Goal: Information Seeking & Learning: Learn about a topic

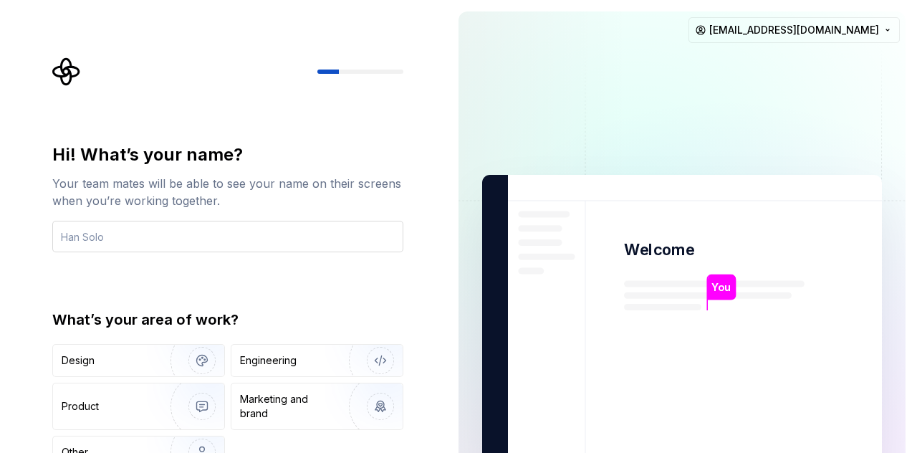
click at [205, 243] on input "text" at bounding box center [227, 237] width 351 height 32
type input "Saqlain"
click at [160, 362] on img "button" at bounding box center [193, 360] width 92 height 96
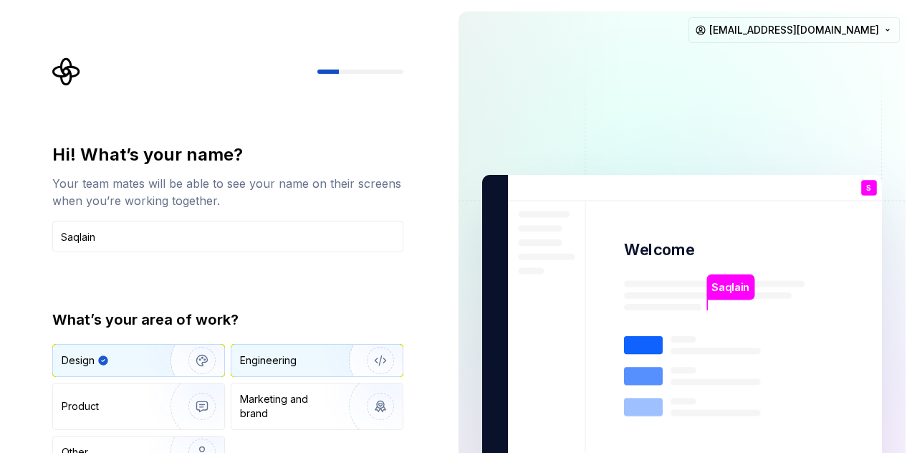
click at [236, 359] on div "Engineering" at bounding box center [316, 360] width 171 height 32
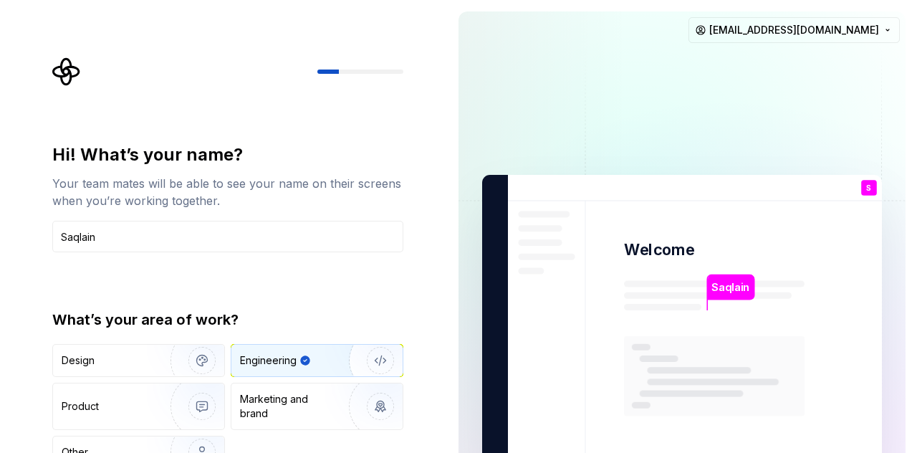
type button "Engineering"
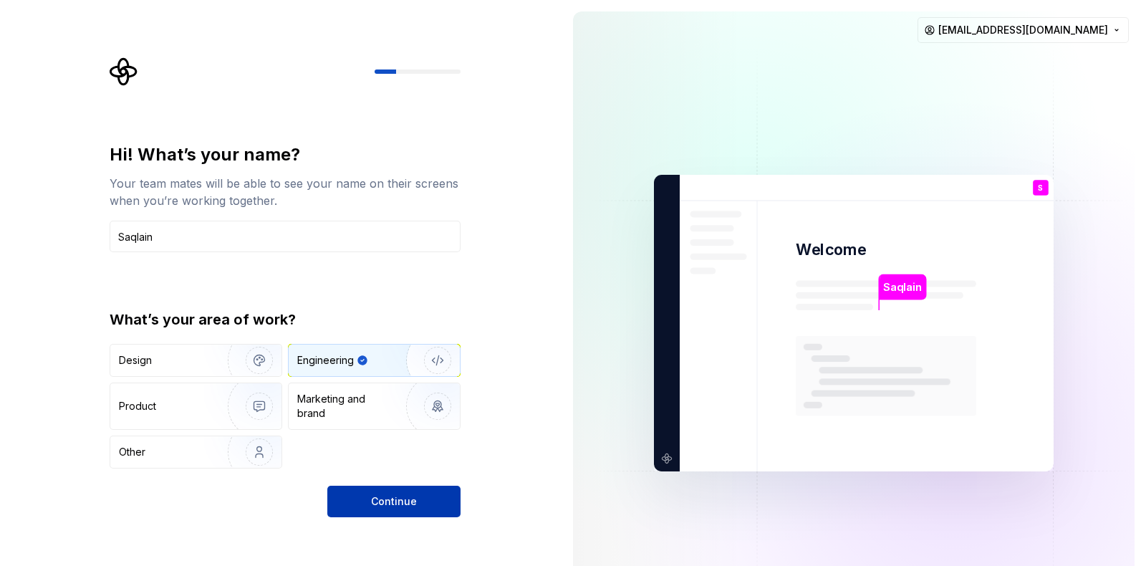
click at [417, 452] on button "Continue" at bounding box center [393, 502] width 133 height 32
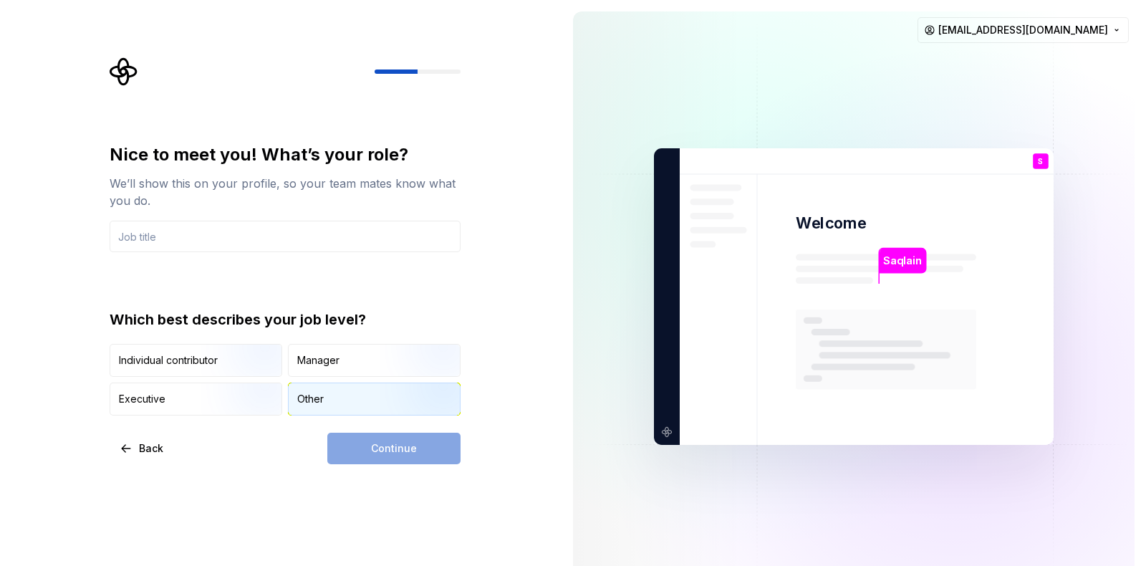
click at [293, 400] on div "Other" at bounding box center [374, 399] width 171 height 32
click at [370, 438] on div "Continue" at bounding box center [393, 449] width 133 height 32
click at [341, 414] on button "Other" at bounding box center [374, 398] width 173 height 33
click at [320, 392] on div "Other" at bounding box center [310, 399] width 26 height 14
click at [199, 360] on div "Individual contributor" at bounding box center [168, 360] width 99 height 14
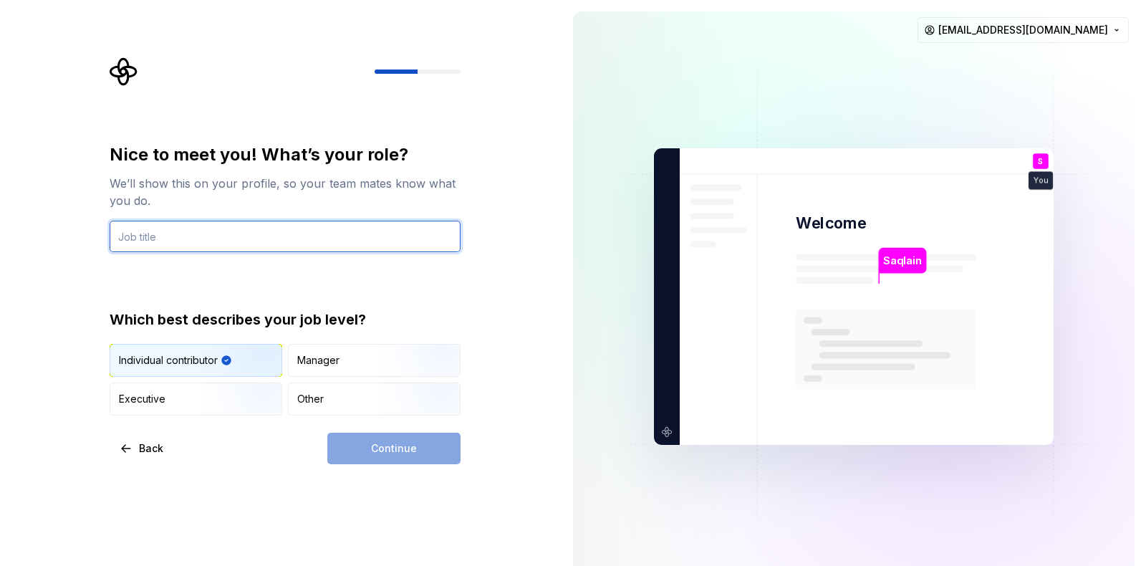
click at [224, 230] on input "text" at bounding box center [285, 237] width 351 height 32
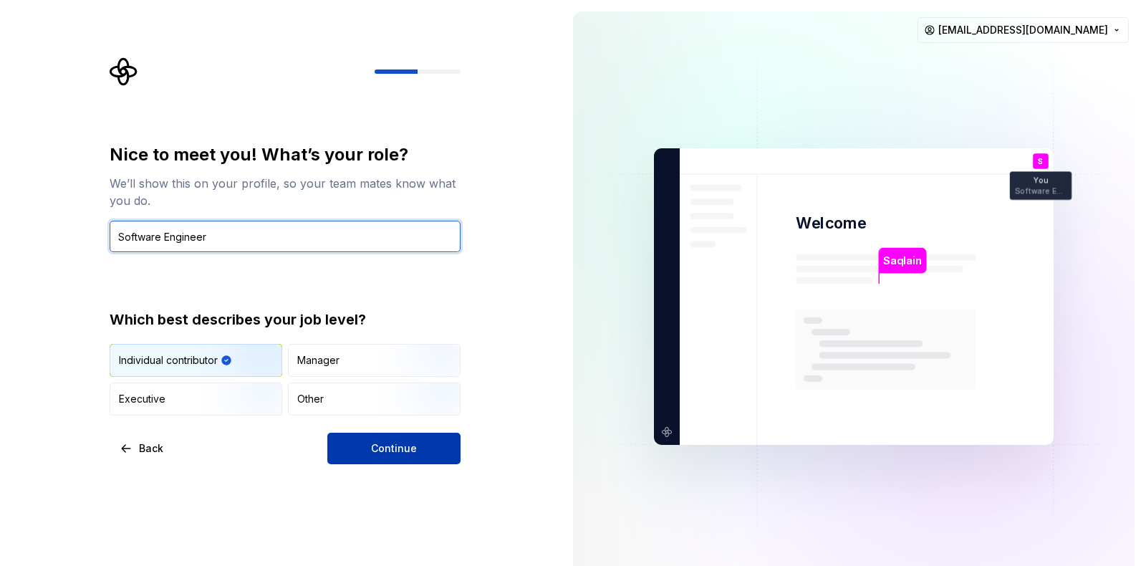
type input "Software Engineer"
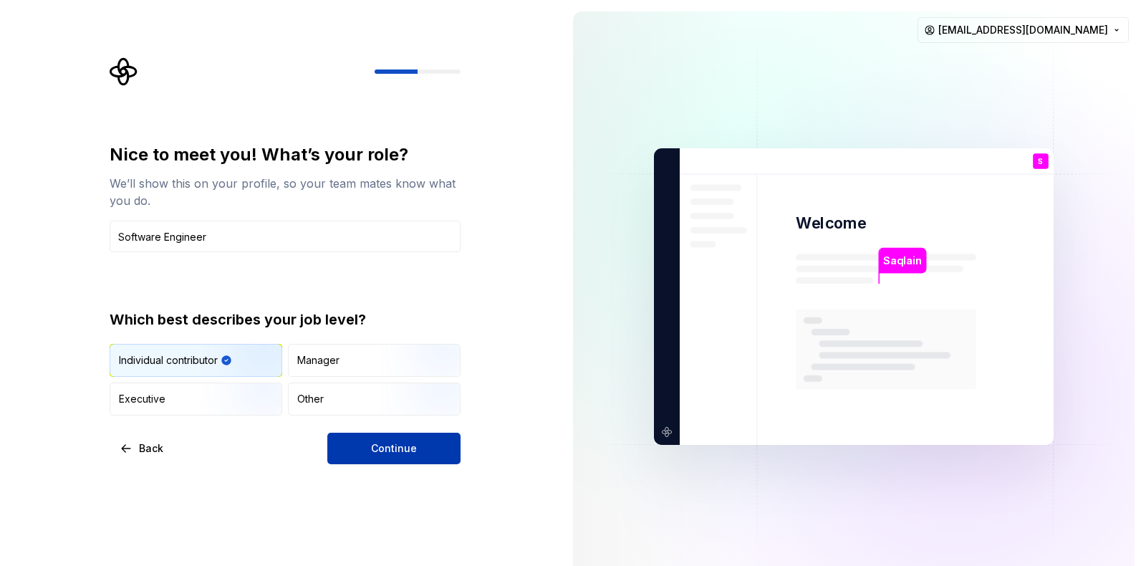
click at [379, 442] on span "Continue" at bounding box center [394, 448] width 46 height 14
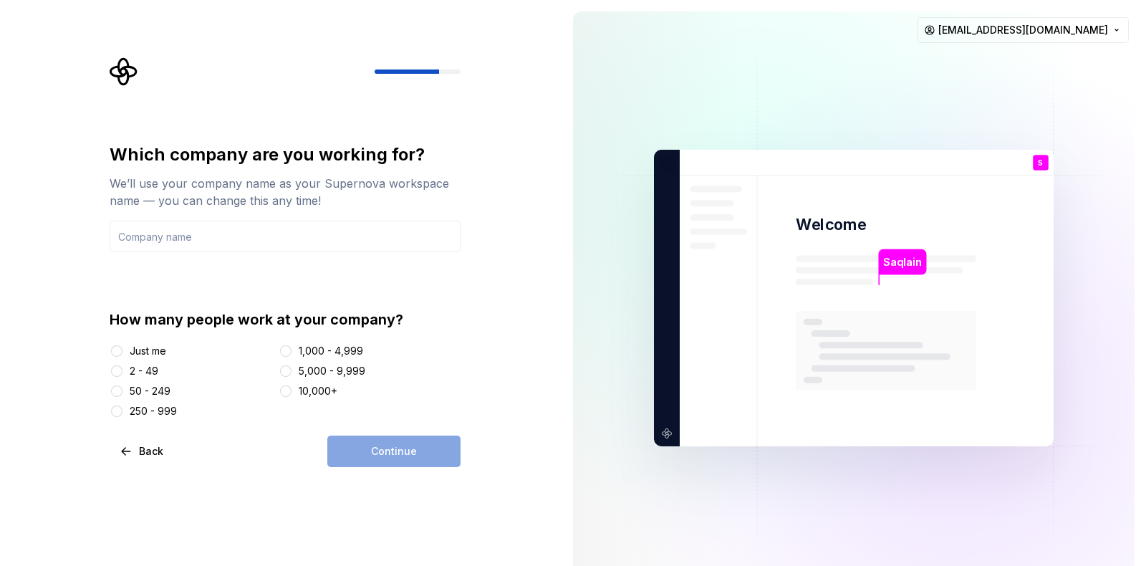
click at [150, 351] on div "Just me" at bounding box center [148, 351] width 37 height 14
click at [122, 351] on button "Just me" at bounding box center [116, 350] width 11 height 11
click at [387, 452] on div "Continue" at bounding box center [393, 451] width 133 height 32
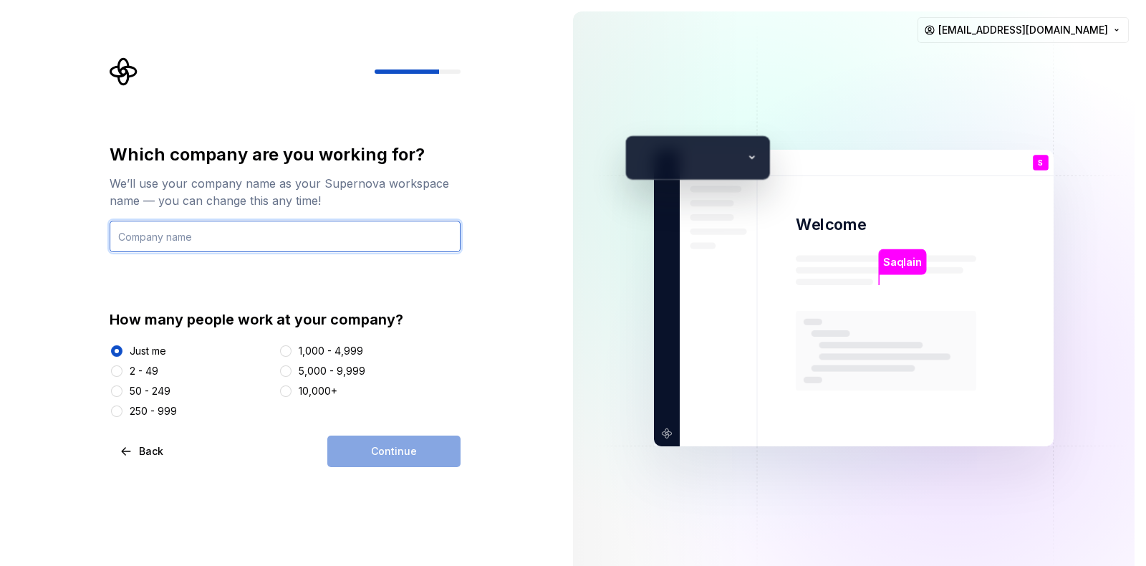
click at [244, 231] on input "text" at bounding box center [285, 237] width 351 height 32
type input "Saqlain"
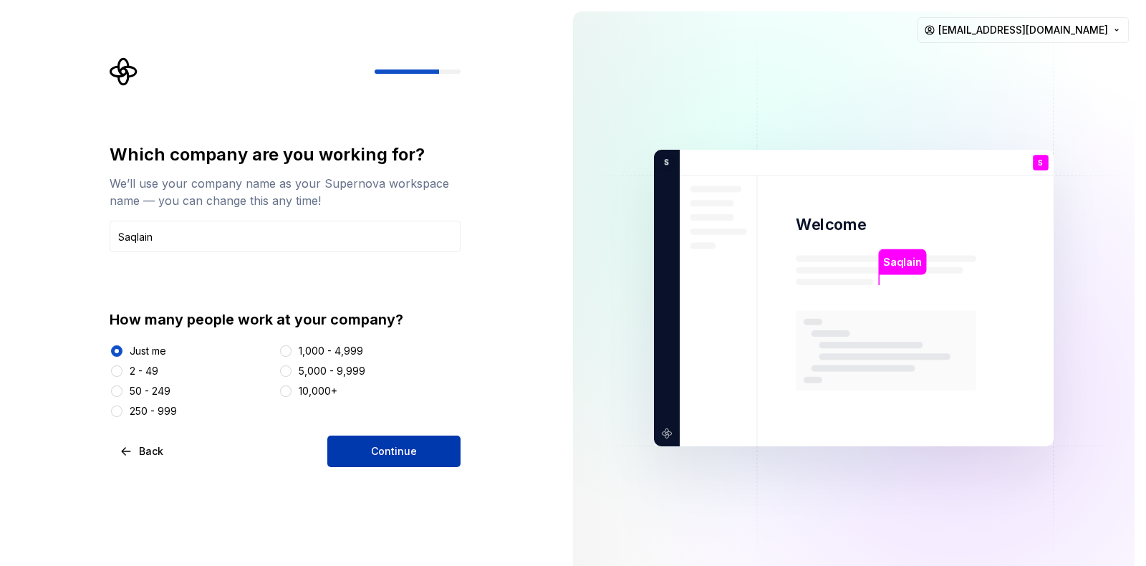
click at [403, 437] on button "Continue" at bounding box center [393, 451] width 133 height 32
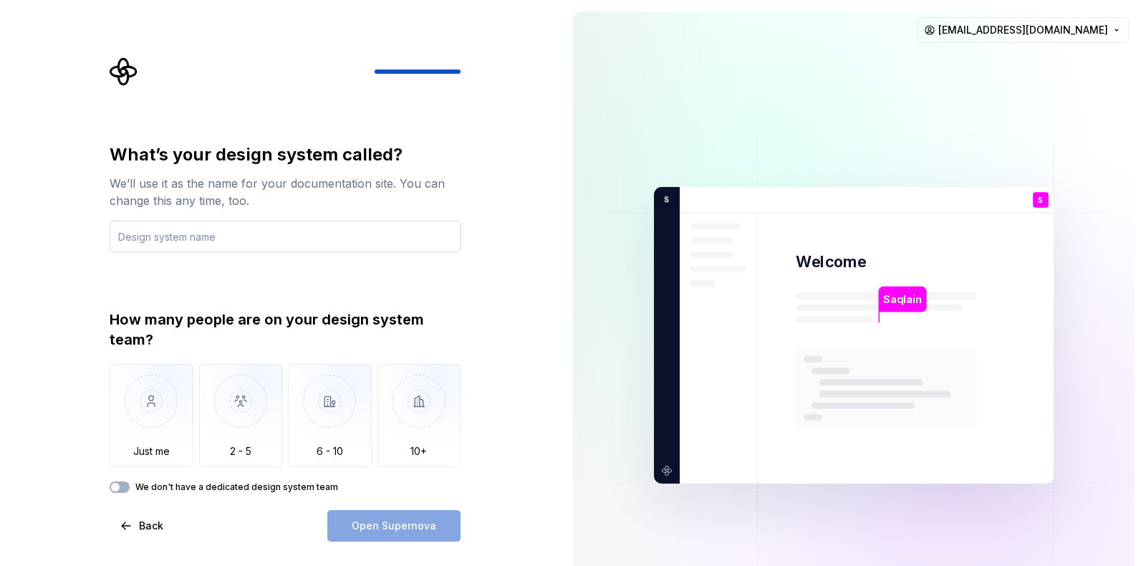
click at [261, 233] on input "text" at bounding box center [285, 237] width 351 height 32
click at [190, 413] on img "button" at bounding box center [152, 412] width 84 height 96
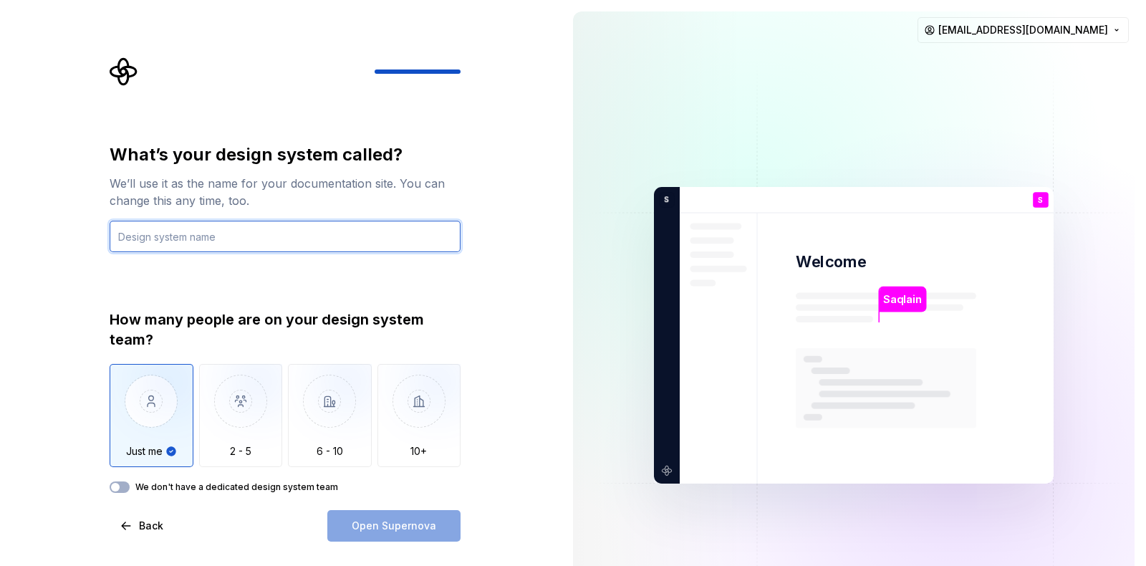
click at [233, 233] on input "text" at bounding box center [285, 237] width 351 height 32
type input "Saqlain"
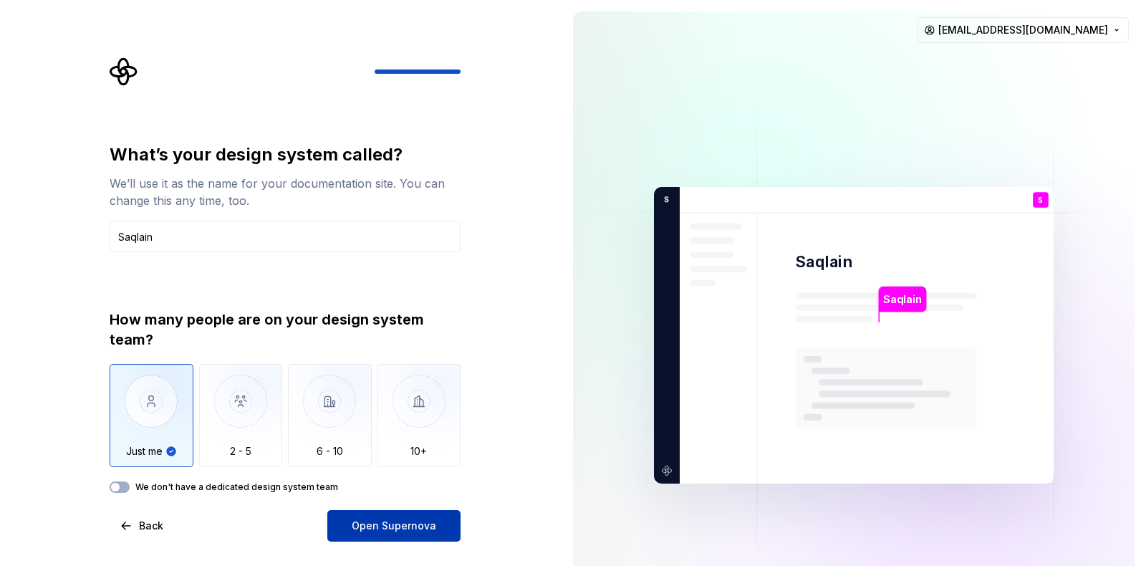
click at [406, 452] on button "Open Supernova" at bounding box center [393, 526] width 133 height 32
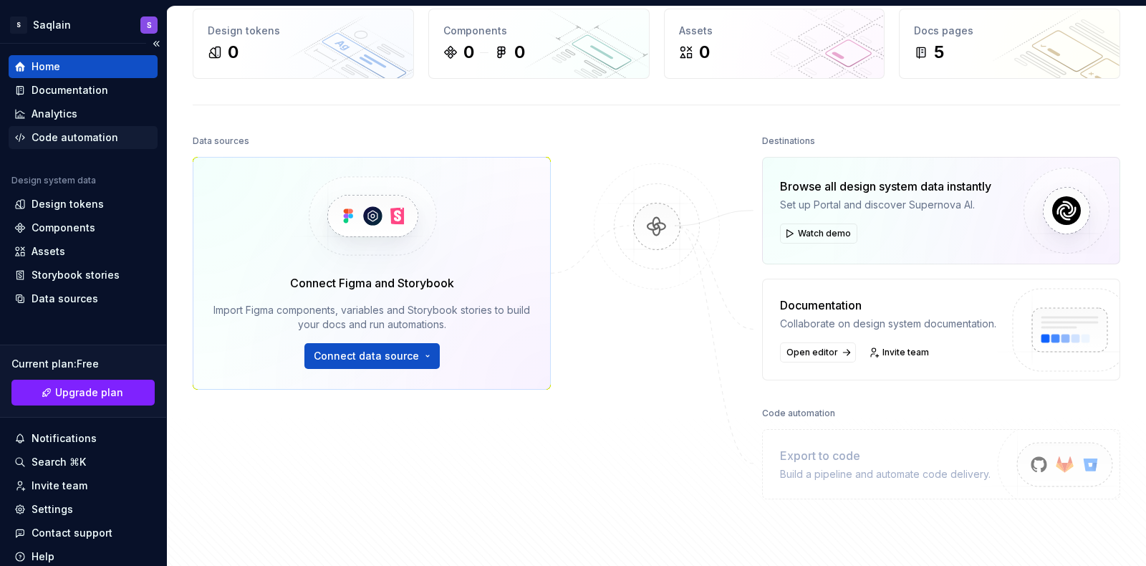
click at [81, 141] on div "Code automation" at bounding box center [75, 137] width 87 height 14
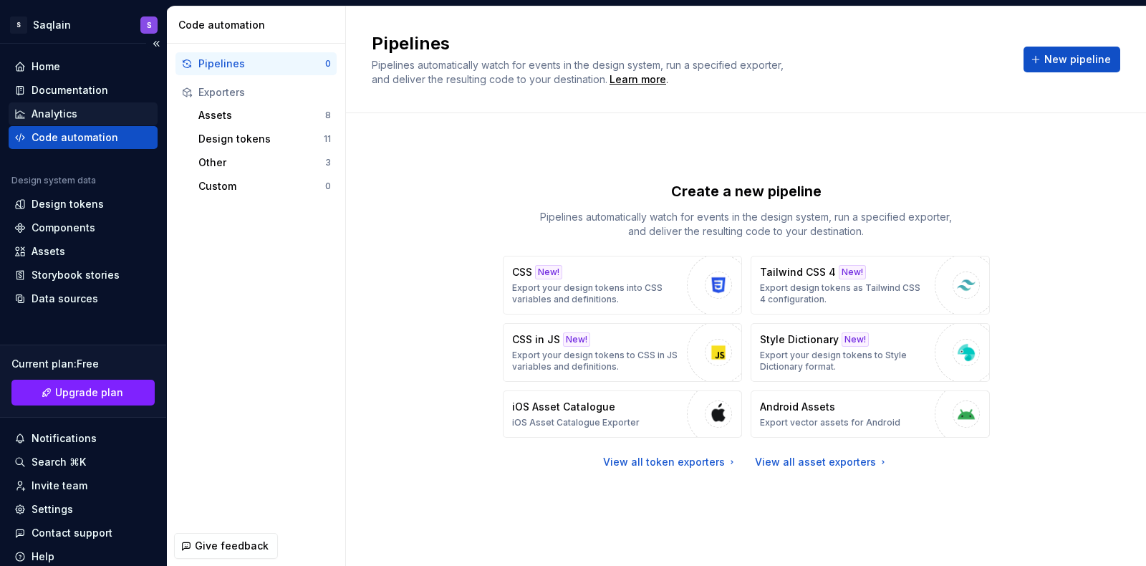
click at [86, 112] on div "Analytics" at bounding box center [83, 114] width 138 height 14
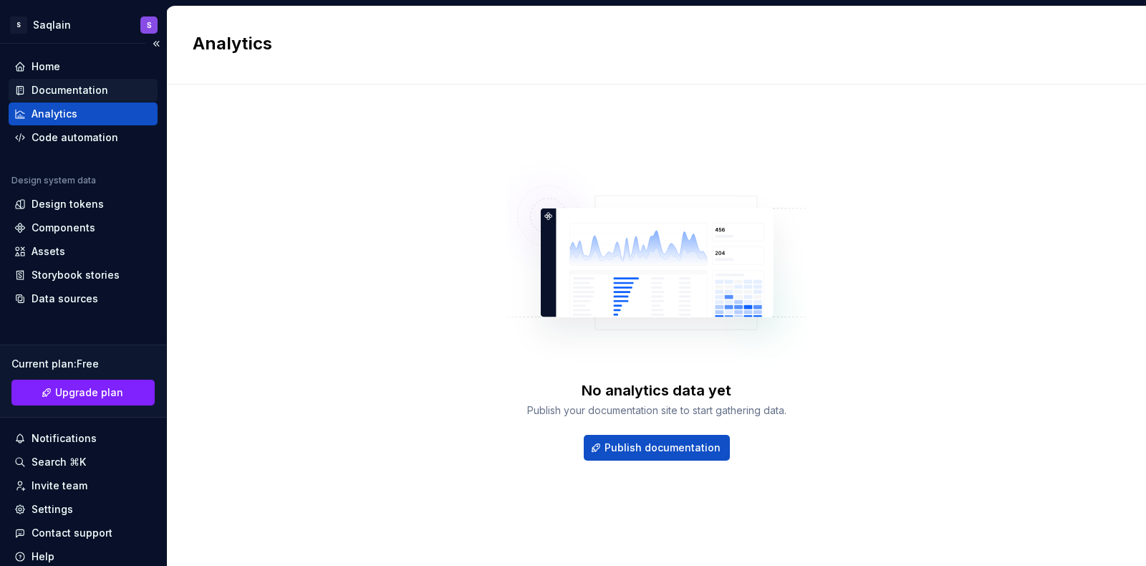
click at [77, 86] on div "Documentation" at bounding box center [70, 90] width 77 height 14
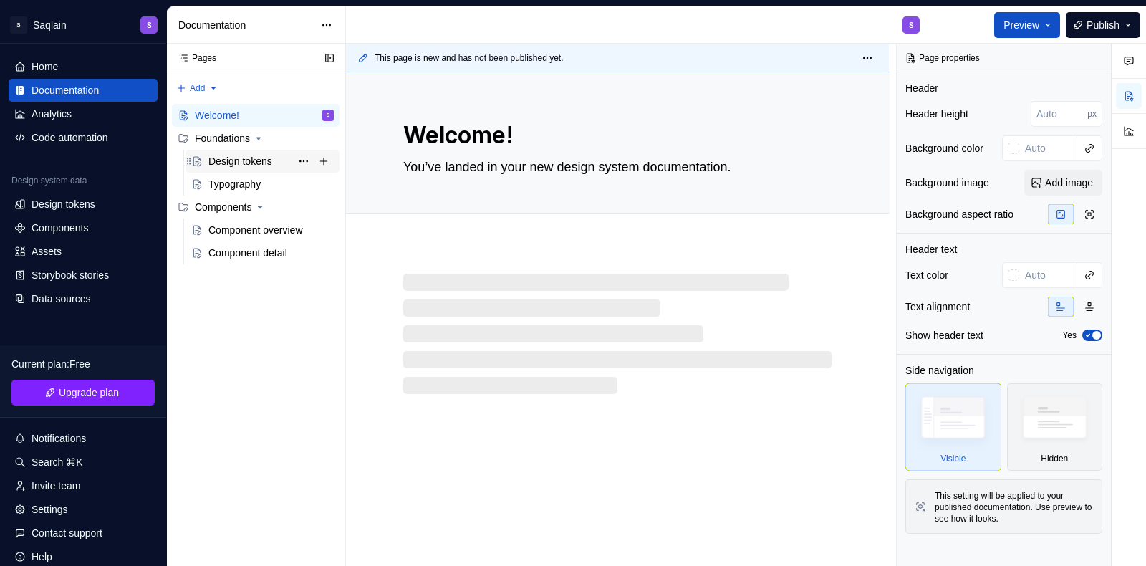
click at [253, 160] on div "Design tokens" at bounding box center [240, 161] width 64 height 14
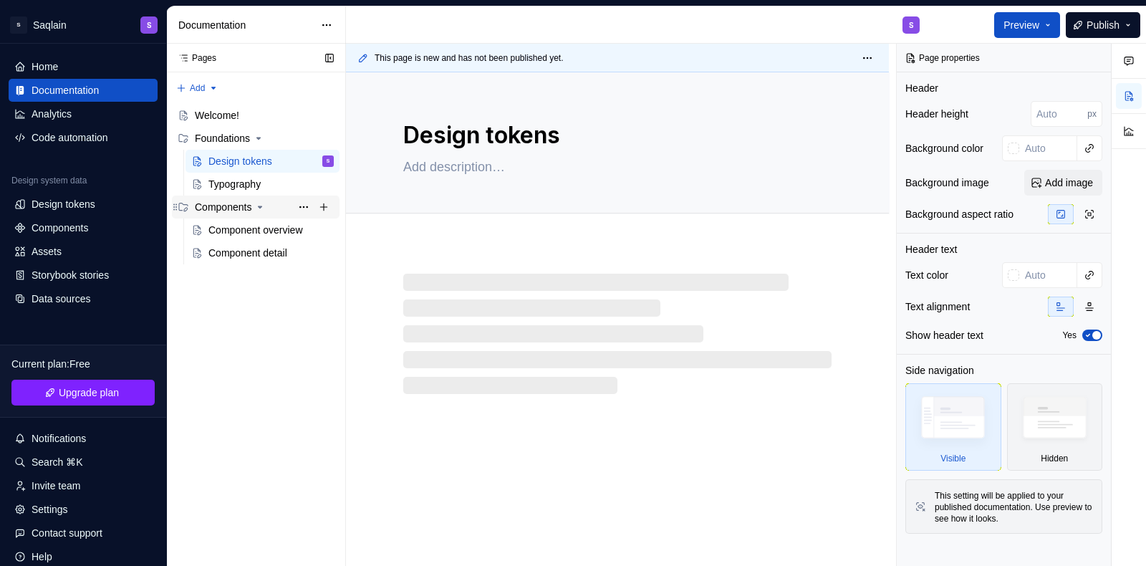
click at [263, 198] on div "Components" at bounding box center [264, 207] width 139 height 20
click at [266, 191] on div "Typography" at bounding box center [270, 184] width 125 height 20
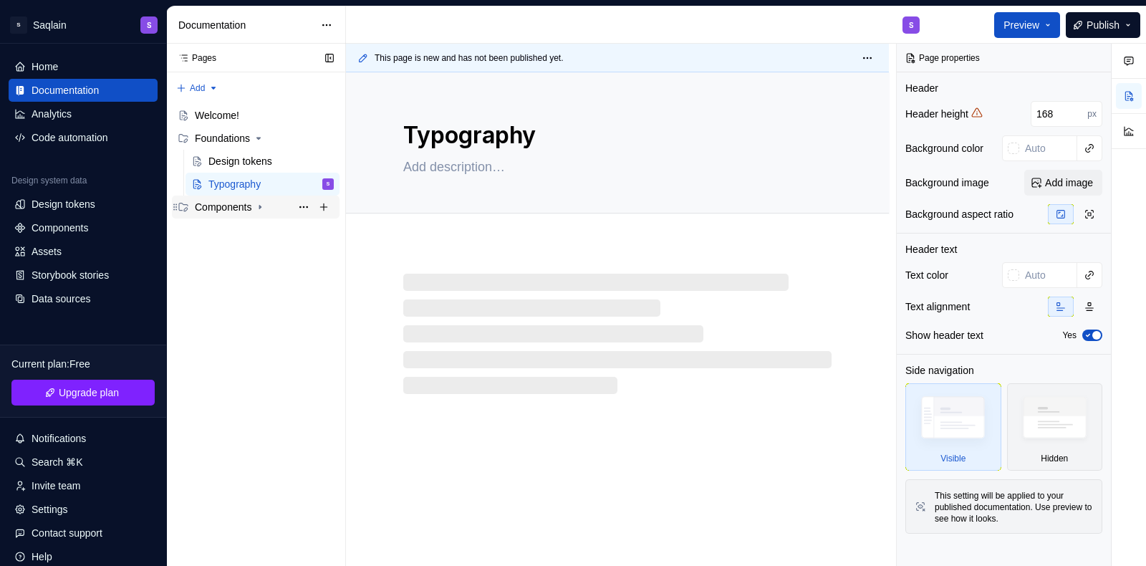
click at [236, 210] on div "Components" at bounding box center [223, 207] width 57 height 14
click at [249, 223] on div "Component overview" at bounding box center [249, 230] width 82 height 14
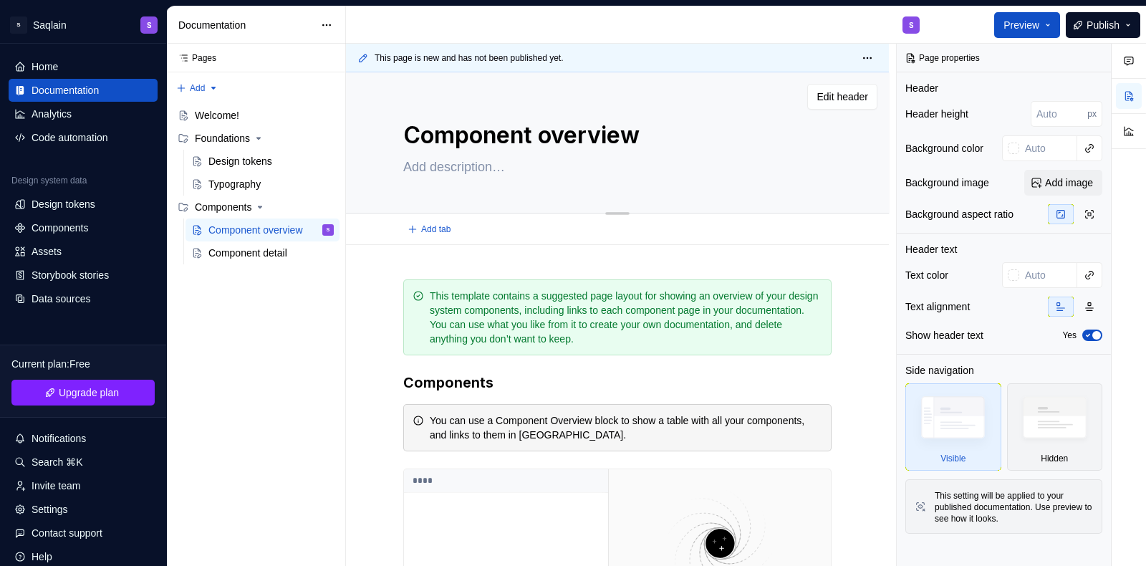
click at [456, 176] on textarea at bounding box center [614, 166] width 428 height 23
click at [530, 138] on textarea "Component overview" at bounding box center [614, 135] width 428 height 34
click at [826, 82] on div "Component overview" at bounding box center [617, 142] width 428 height 140
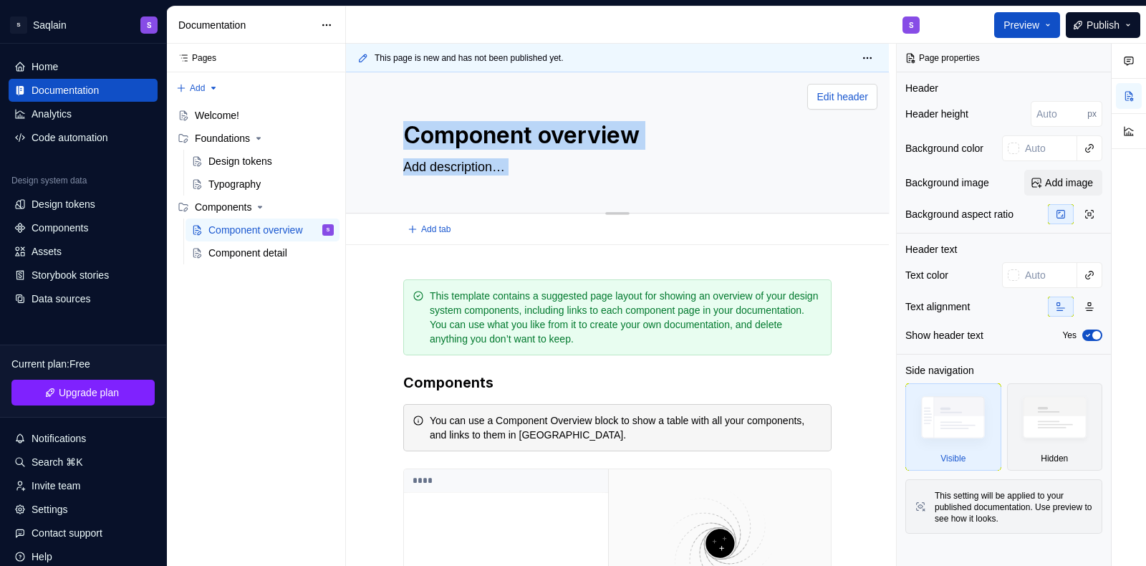
drag, startPoint x: 826, startPoint y: 82, endPoint x: 829, endPoint y: 89, distance: 7.4
click at [829, 89] on div "Component overview Edit header" at bounding box center [617, 142] width 543 height 141
click at [829, 90] on span "Edit header" at bounding box center [842, 97] width 52 height 14
click at [835, 92] on span "Edit header" at bounding box center [842, 97] width 52 height 14
click at [859, 102] on span "Edit header" at bounding box center [842, 97] width 52 height 14
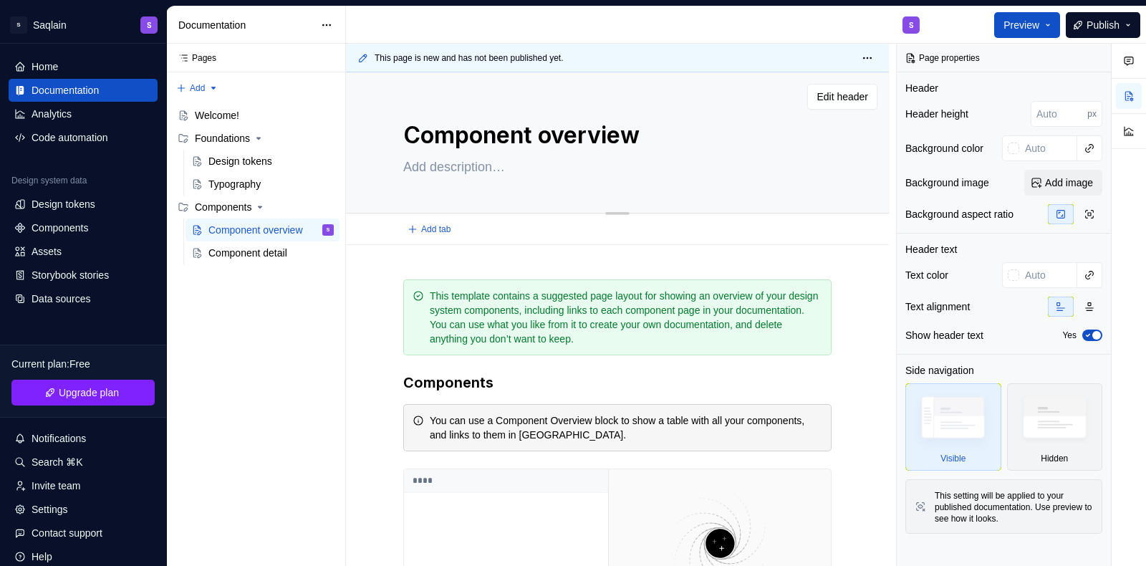
click at [668, 160] on textarea at bounding box center [614, 166] width 428 height 23
click at [916, 418] on img at bounding box center [1054, 421] width 82 height 63
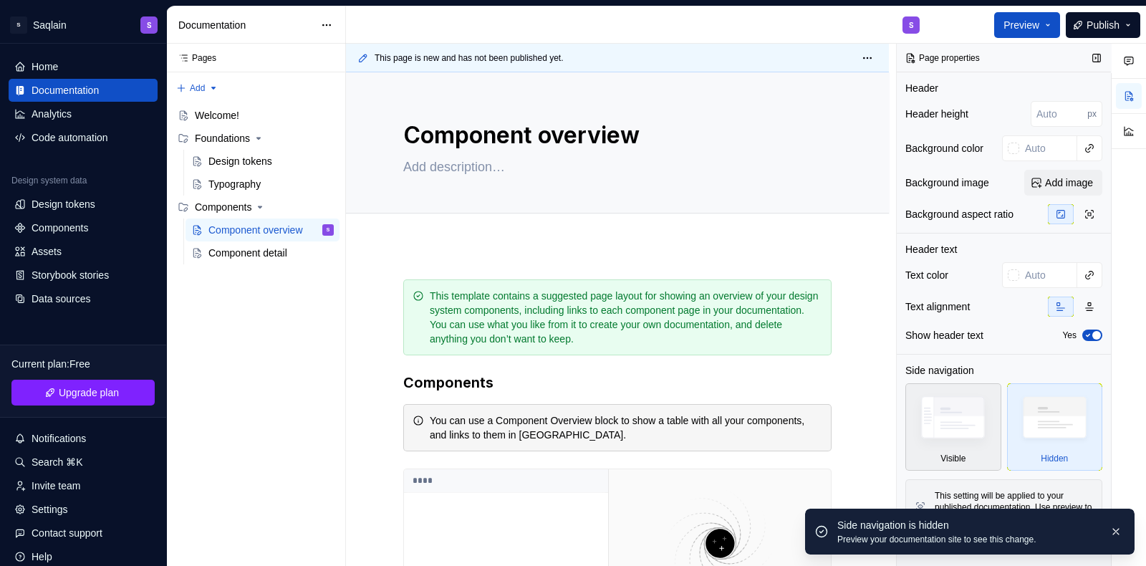
click at [916, 416] on img at bounding box center [953, 421] width 82 height 62
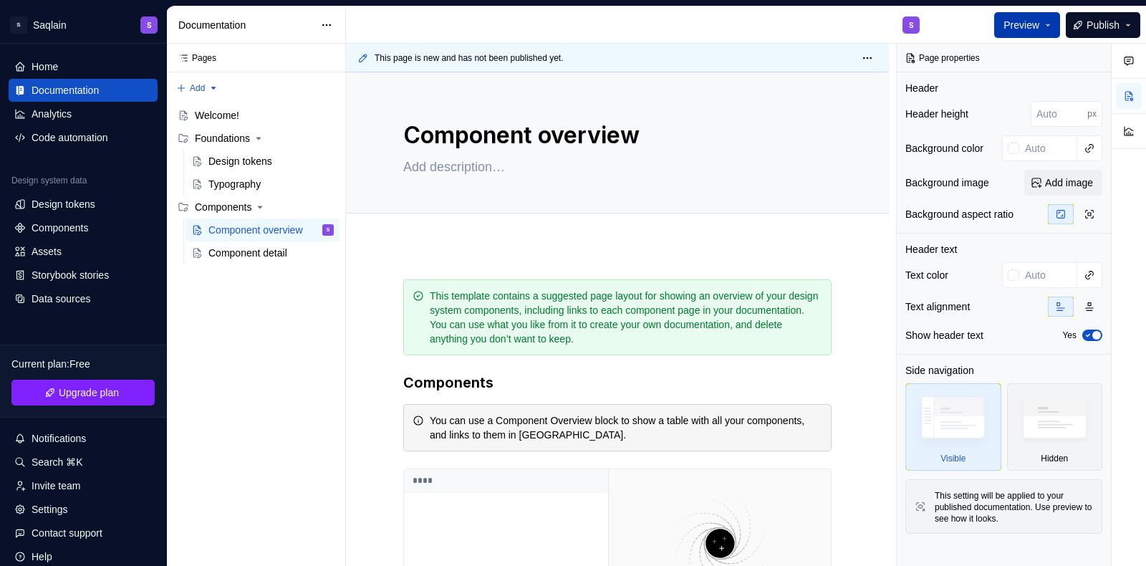
click at [916, 23] on span "Preview" at bounding box center [1021, 25] width 36 height 14
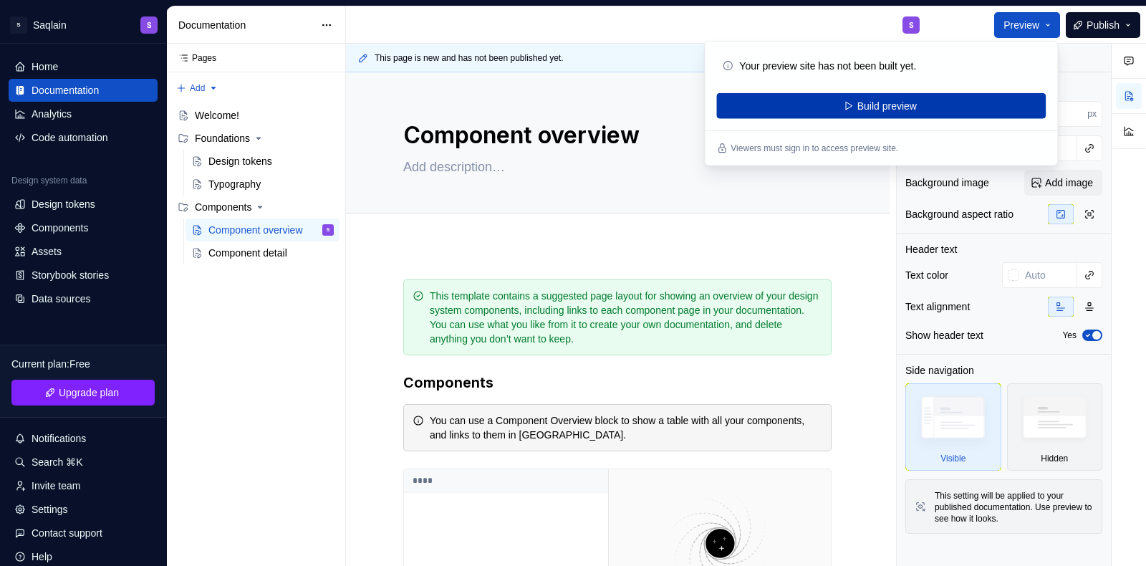
click at [916, 110] on button "Build preview" at bounding box center [880, 106] width 329 height 26
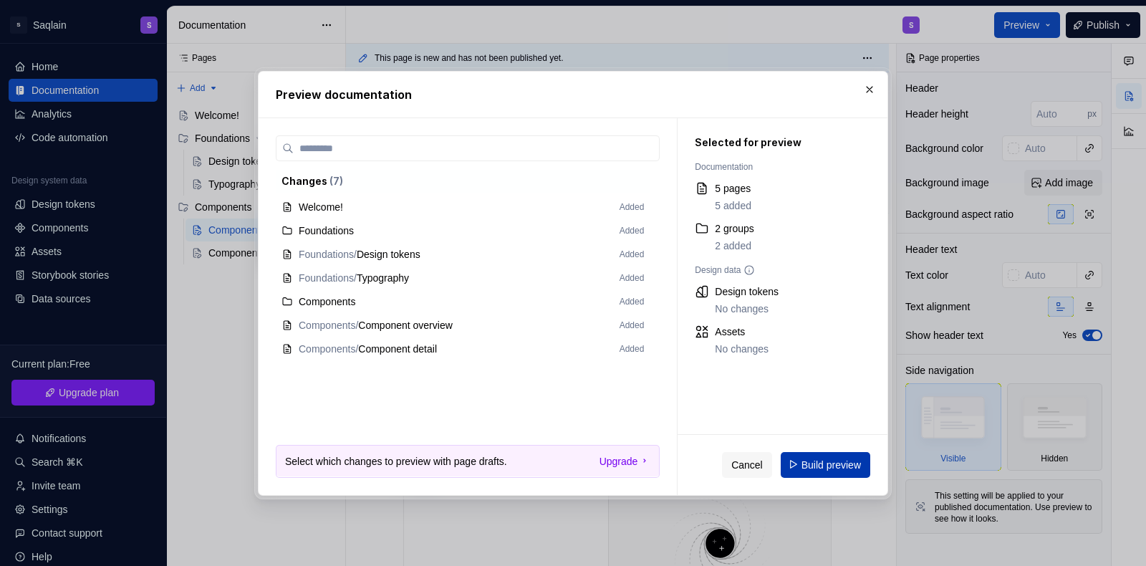
click at [837, 452] on button "Build preview" at bounding box center [826, 464] width 90 height 26
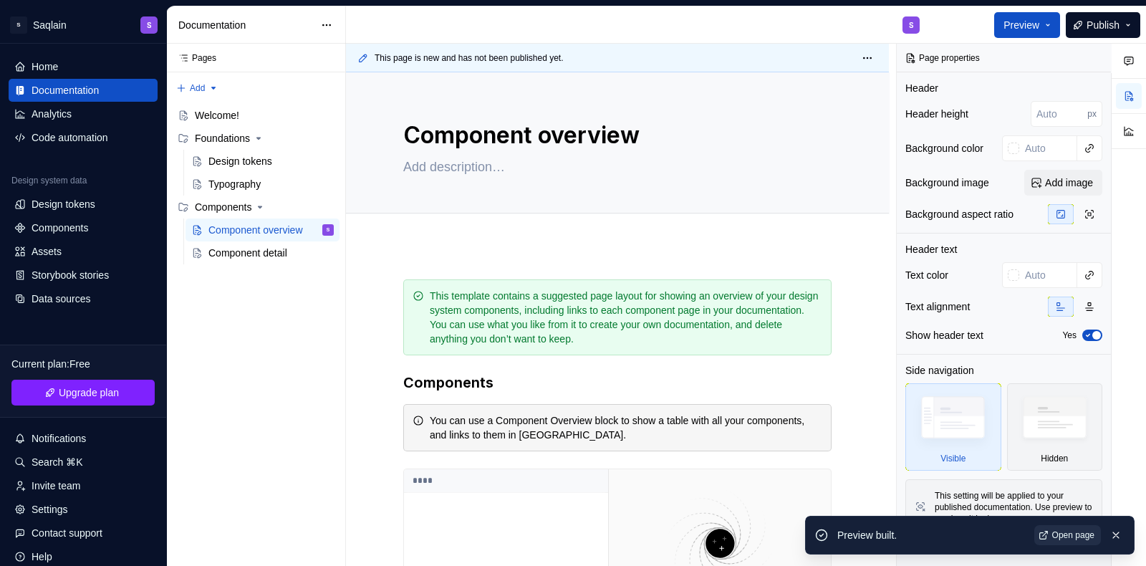
click at [916, 452] on span "Open page" at bounding box center [1073, 534] width 42 height 11
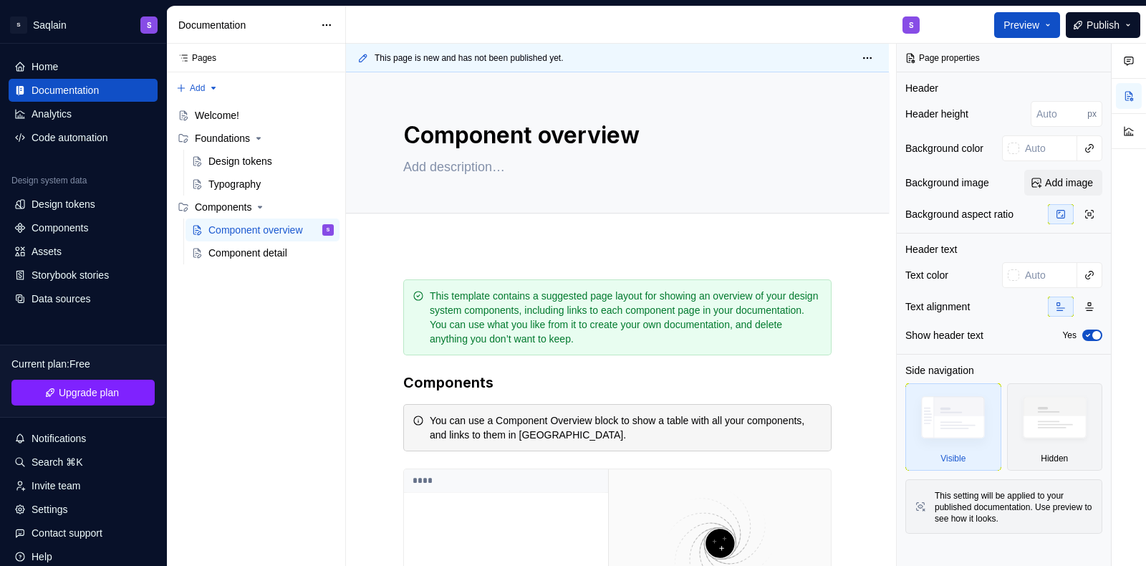
type textarea "*"
click at [82, 132] on div "Code automation" at bounding box center [70, 137] width 77 height 14
